Goal: Information Seeking & Learning: Learn about a topic

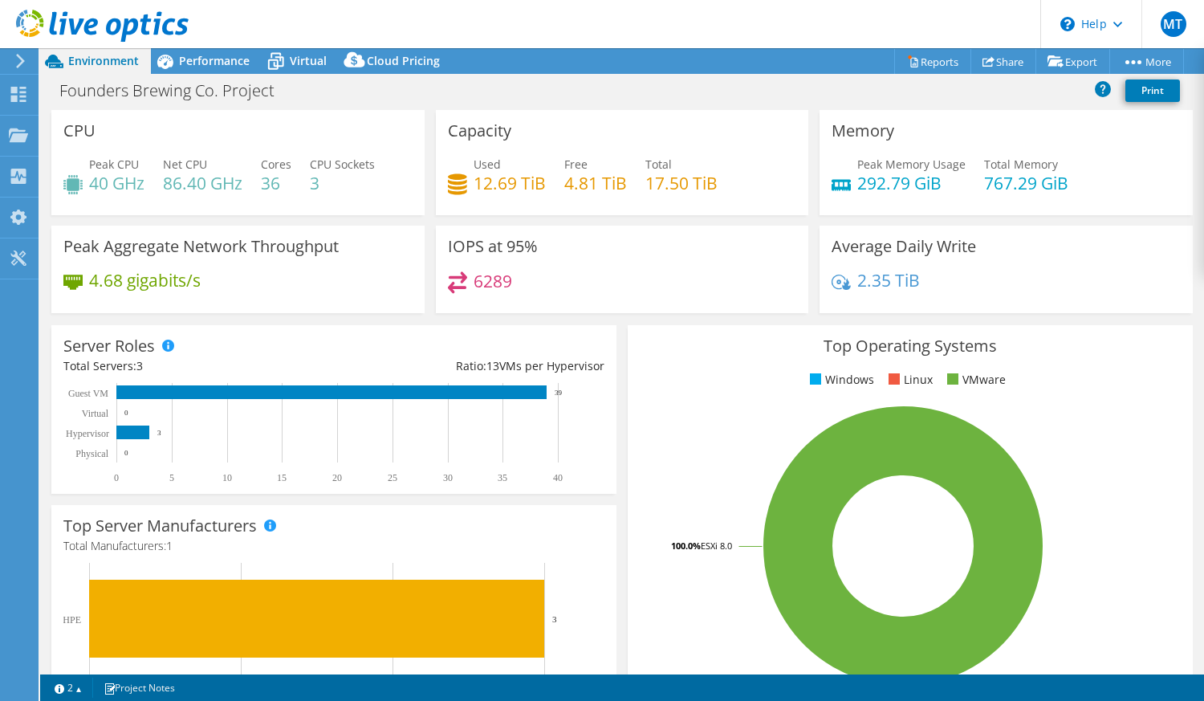
select select "USD"
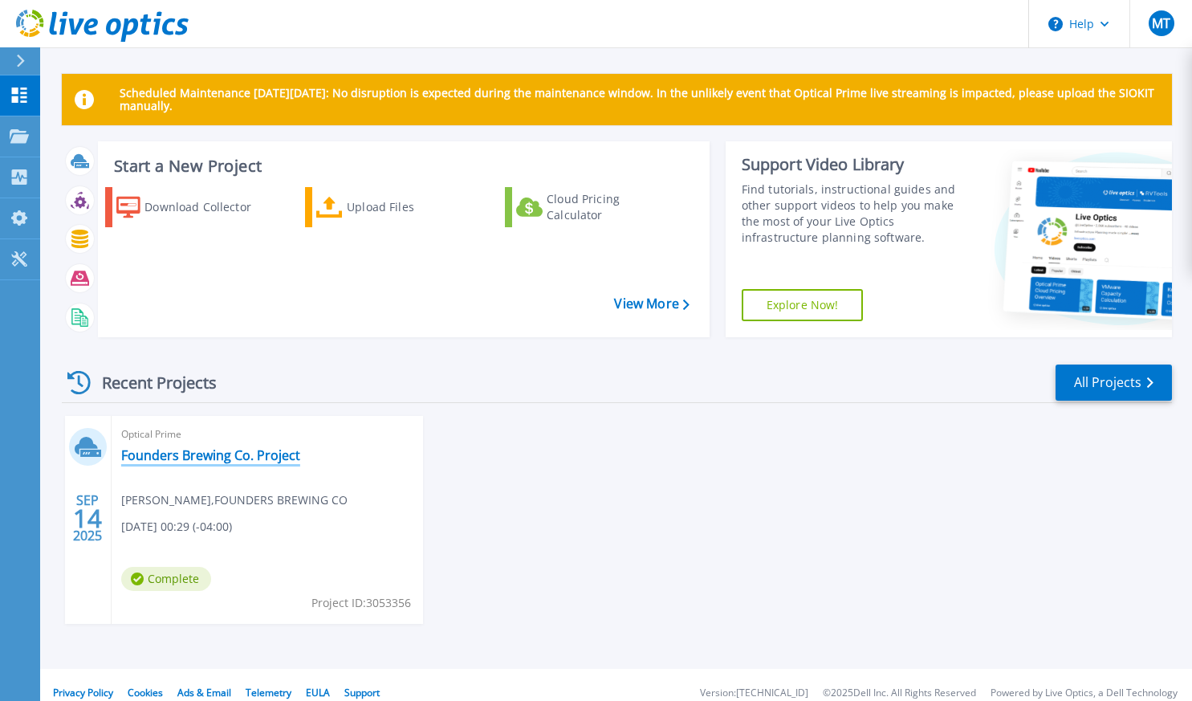
click at [228, 455] on link "Founders Brewing Co. Project" at bounding box center [210, 455] width 179 height 16
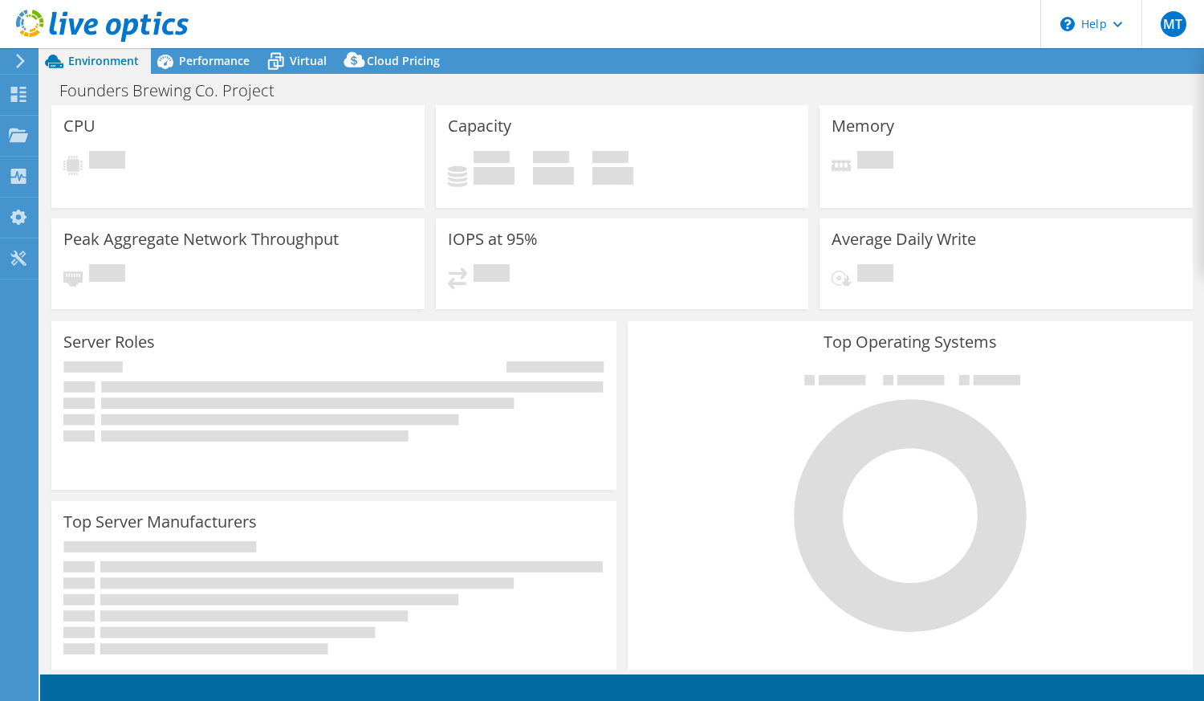
select select "USD"
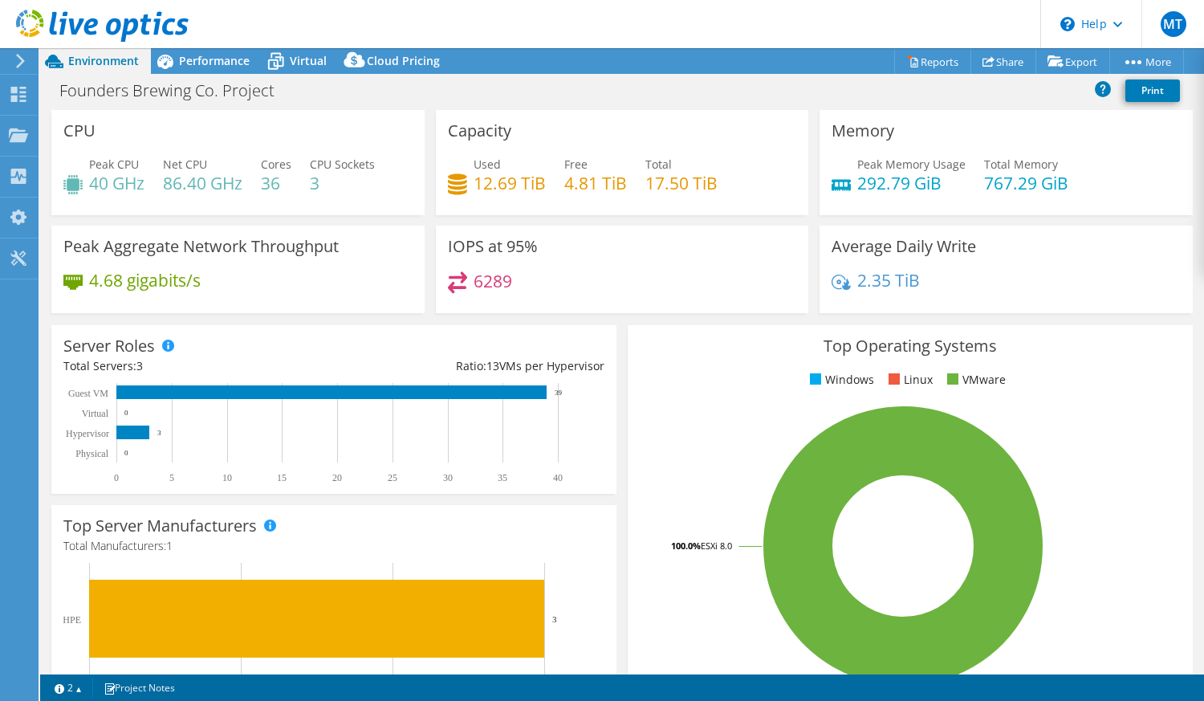
click at [651, 92] on div "Founders Brewing Co. Project Print" at bounding box center [622, 90] width 1164 height 30
click at [393, 65] on span "Cloud Pricing" at bounding box center [403, 60] width 73 height 15
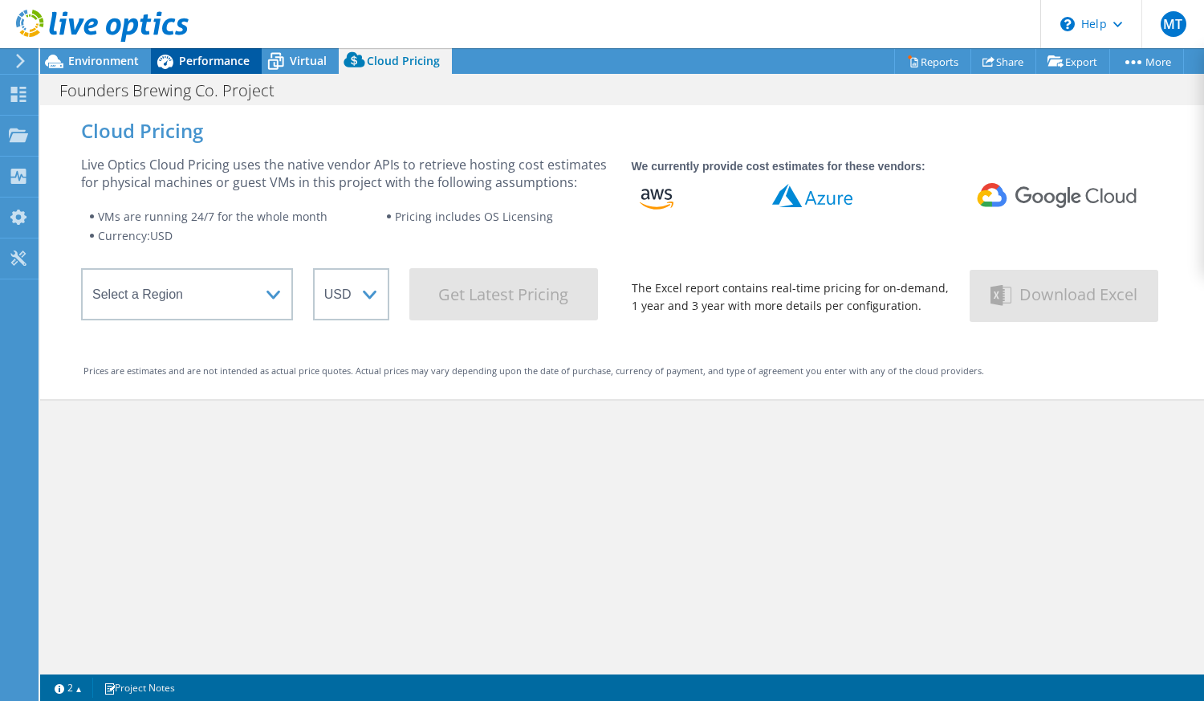
click at [227, 58] on span "Performance" at bounding box center [214, 60] width 71 height 15
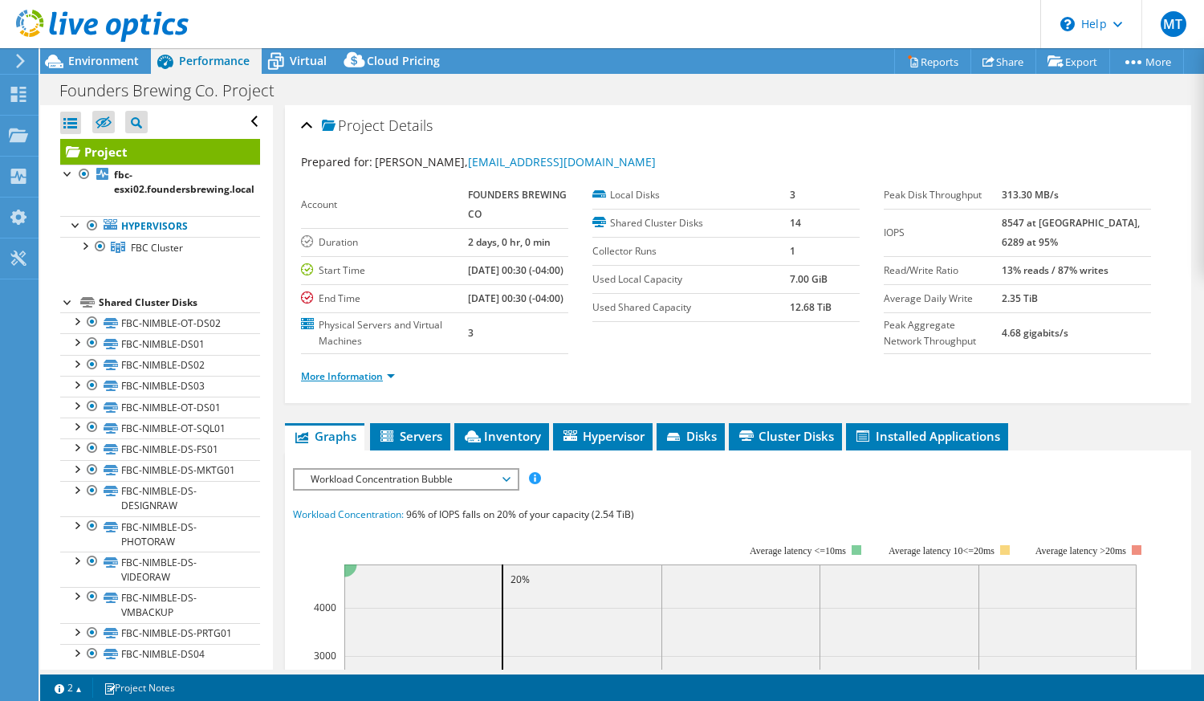
click at [365, 383] on link "More Information" at bounding box center [348, 376] width 94 height 14
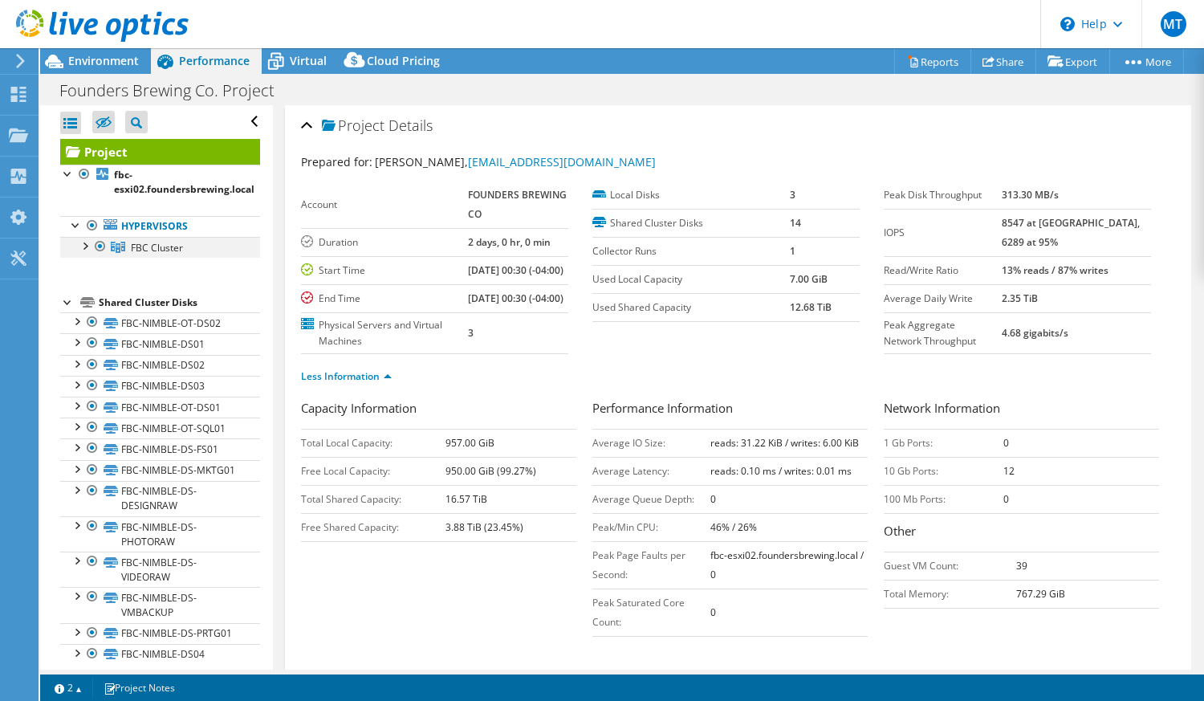
click at [84, 246] on div at bounding box center [84, 245] width 16 height 16
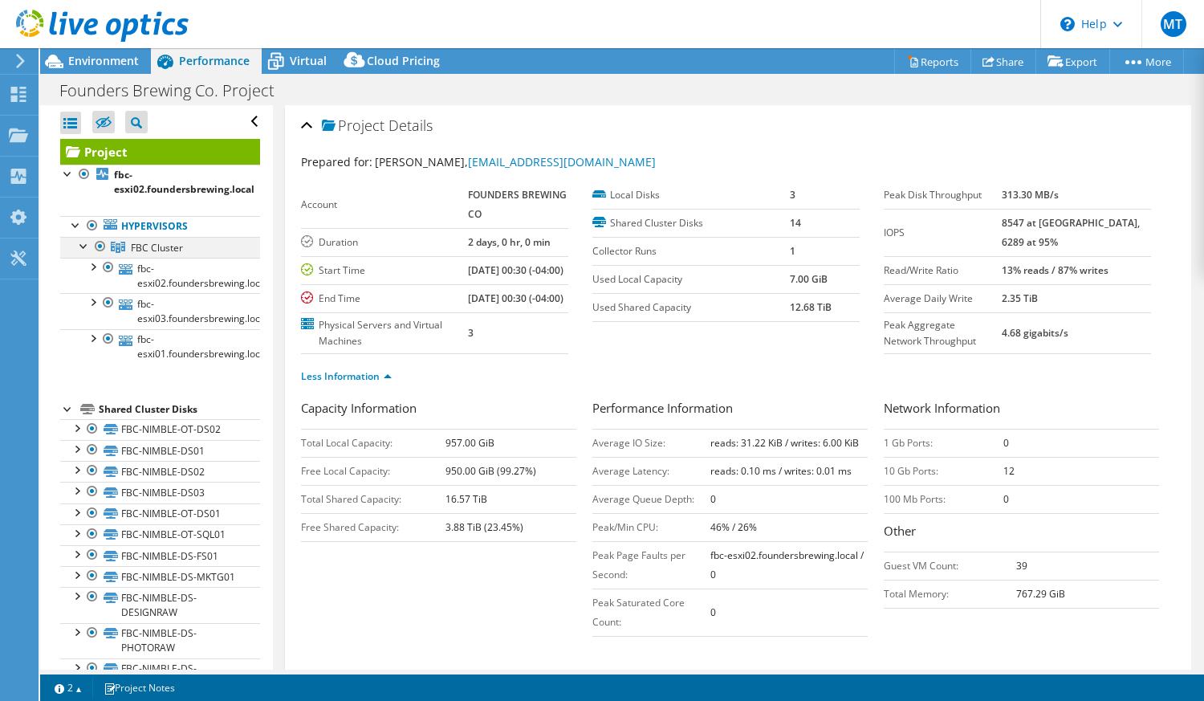
click at [84, 246] on div at bounding box center [84, 245] width 16 height 16
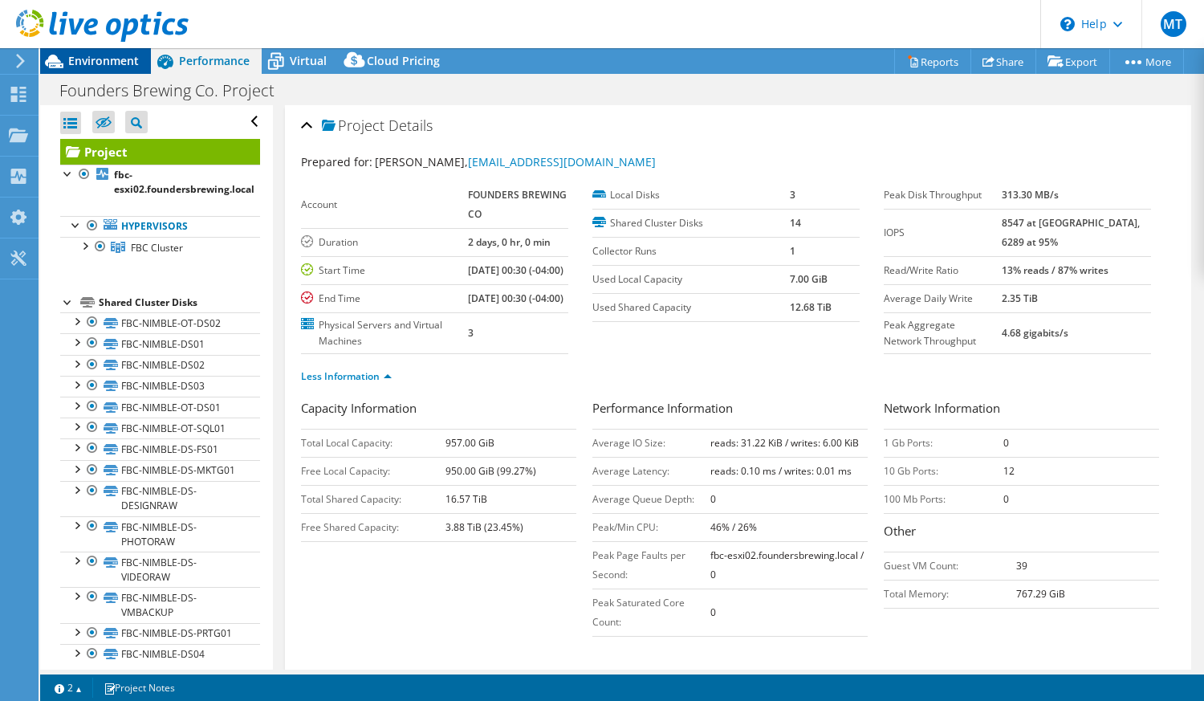
click at [105, 69] on div "Environment" at bounding box center [95, 61] width 111 height 26
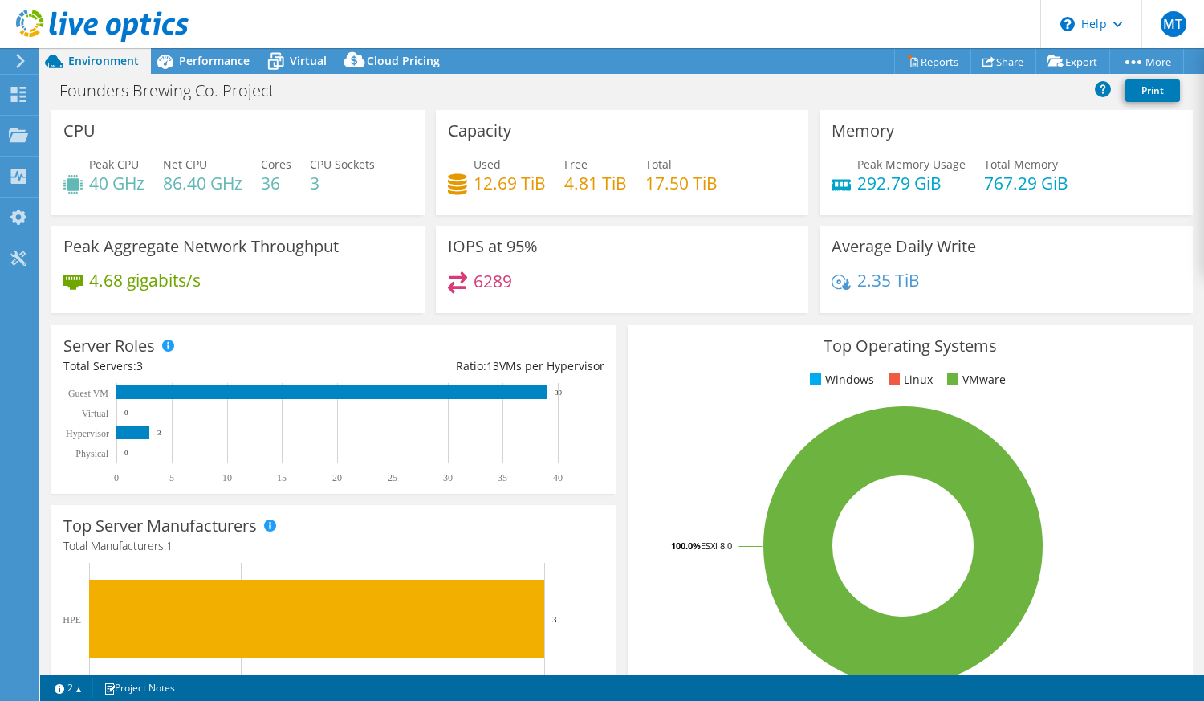
click at [624, 27] on header "MT End User [PERSON_NAME] [EMAIL_ADDRESS][DOMAIN_NAME] FOUNDERS BREWING CO My P…" at bounding box center [602, 24] width 1204 height 48
click at [636, 28] on header "MT End User [PERSON_NAME] [EMAIL_ADDRESS][DOMAIN_NAME] FOUNDERS BREWING CO My P…" at bounding box center [602, 24] width 1204 height 48
